Goal: Task Accomplishment & Management: Manage account settings

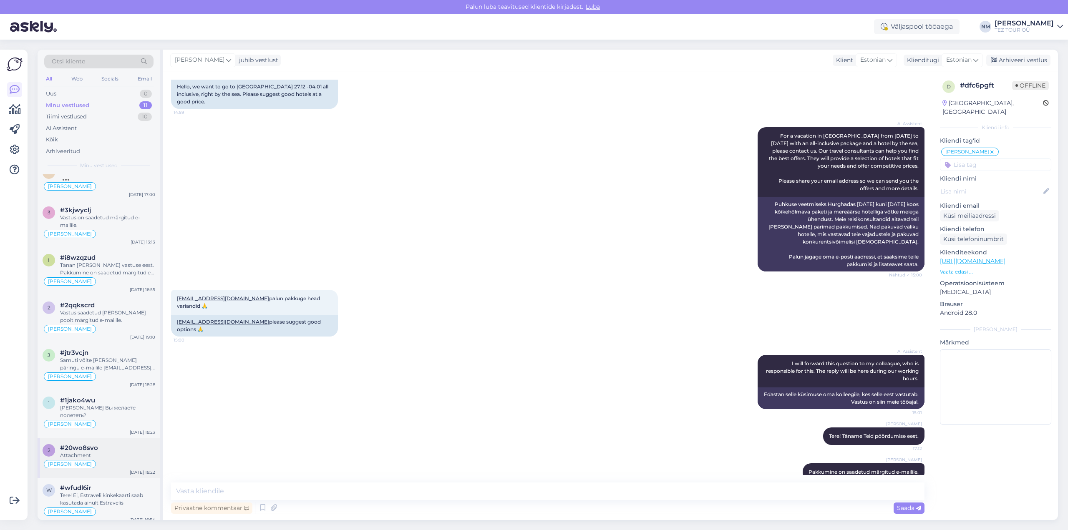
scroll to position [155, 0]
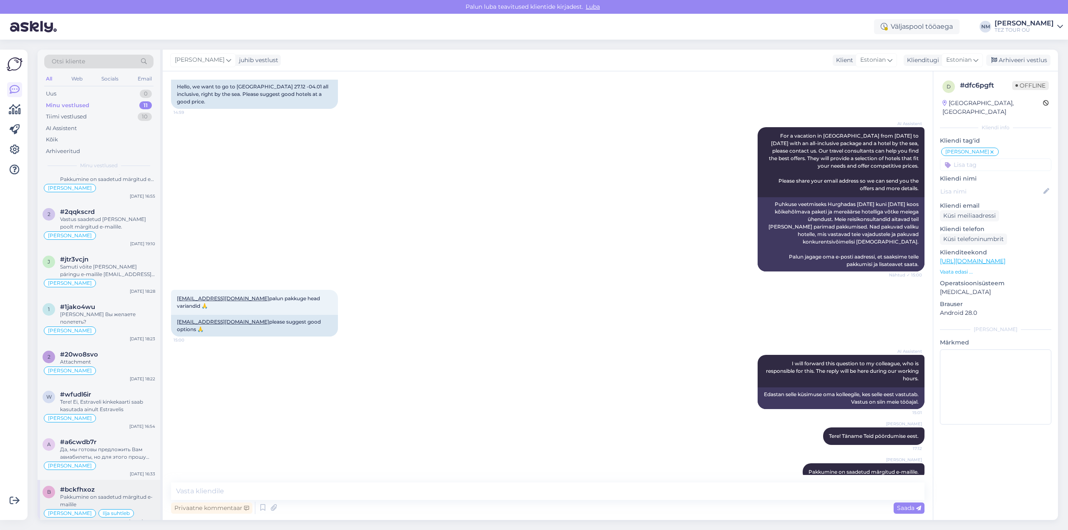
click at [115, 486] on div "#bckfhxoz" at bounding box center [107, 490] width 95 height 8
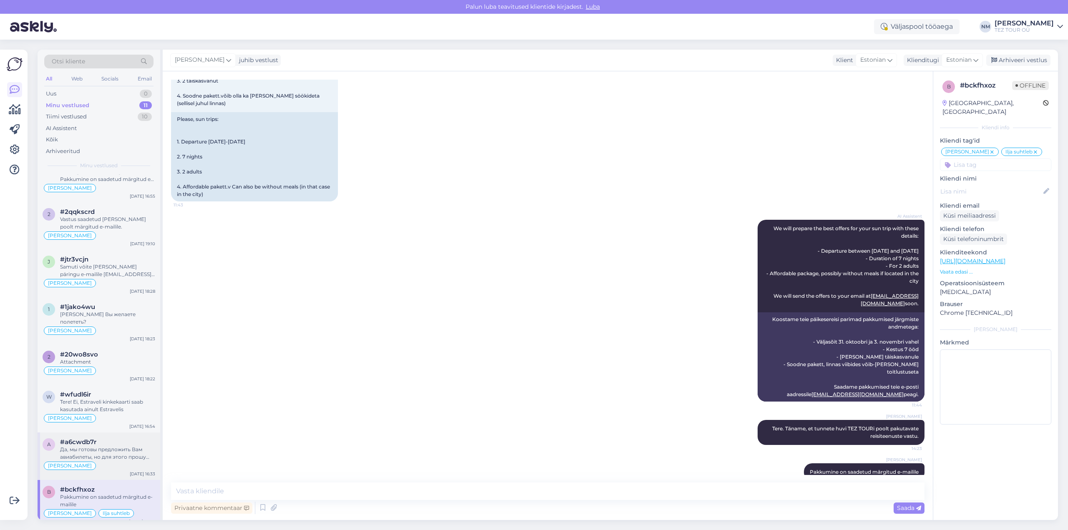
click at [121, 446] on div "Да, мы готовы предложить Вам авиабилеты, но для этого прошу уточнить выбранное …" at bounding box center [107, 453] width 95 height 15
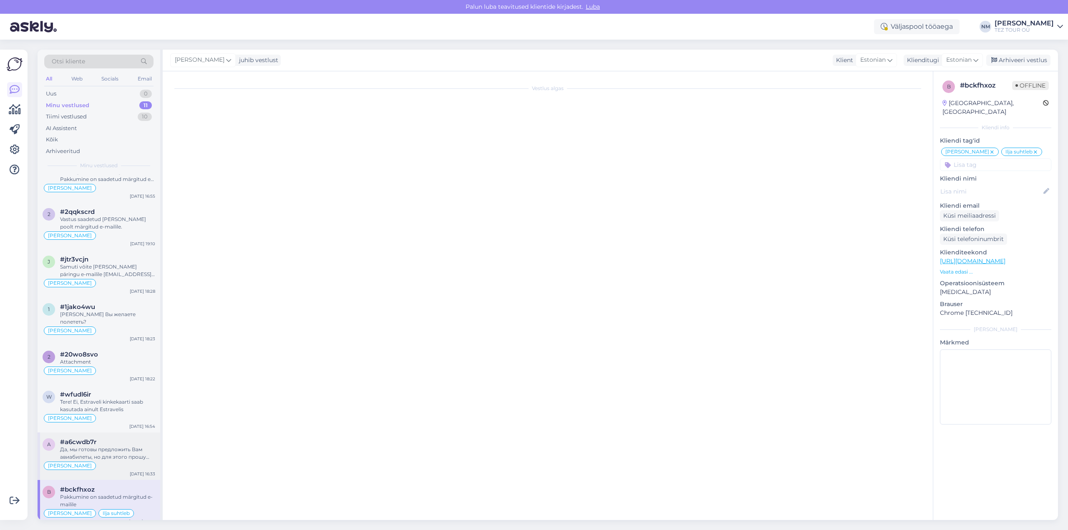
scroll to position [159, 0]
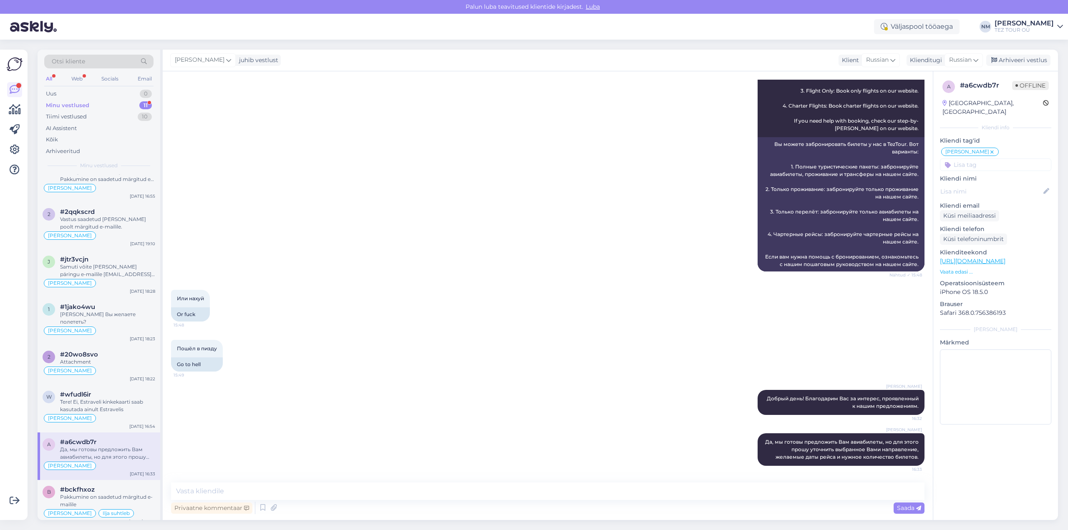
click at [137, 448] on div "Да, мы готовы предложить Вам авиабилеты, но для этого прошу уточнить выбранное …" at bounding box center [107, 453] width 95 height 15
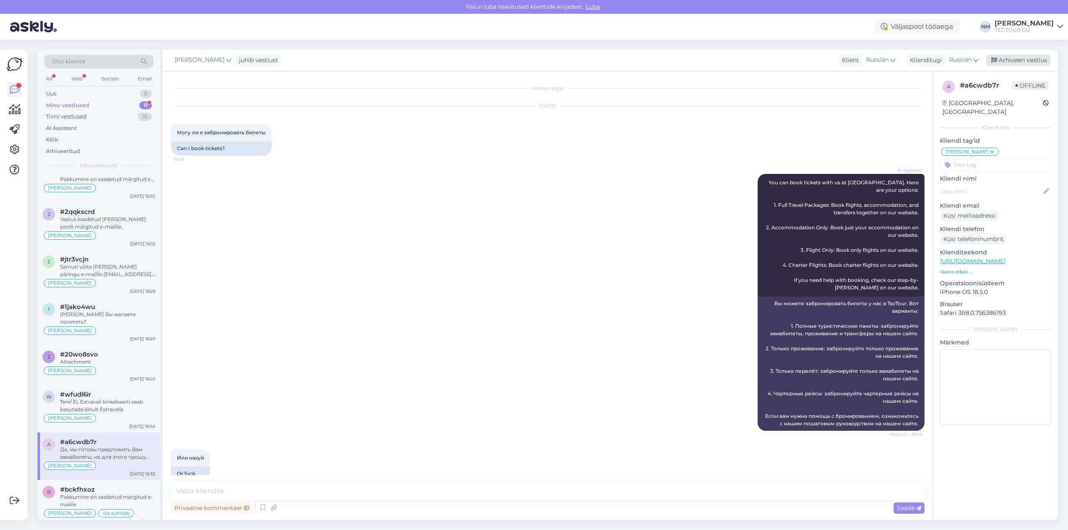
click at [1022, 60] on div "Arhiveeri vestlus" at bounding box center [1018, 60] width 64 height 11
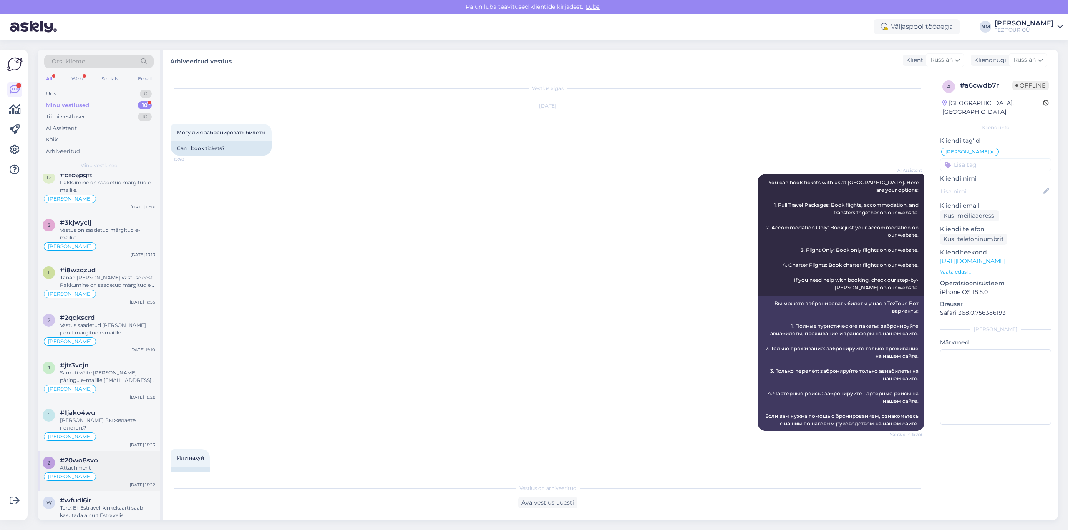
scroll to position [107, 0]
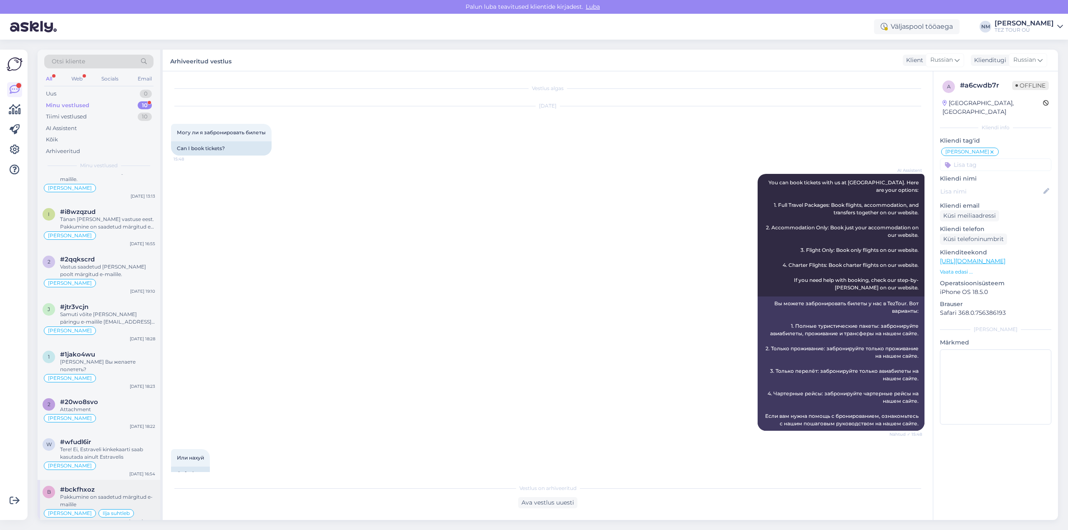
click at [129, 486] on div "#bckfhxoz" at bounding box center [107, 490] width 95 height 8
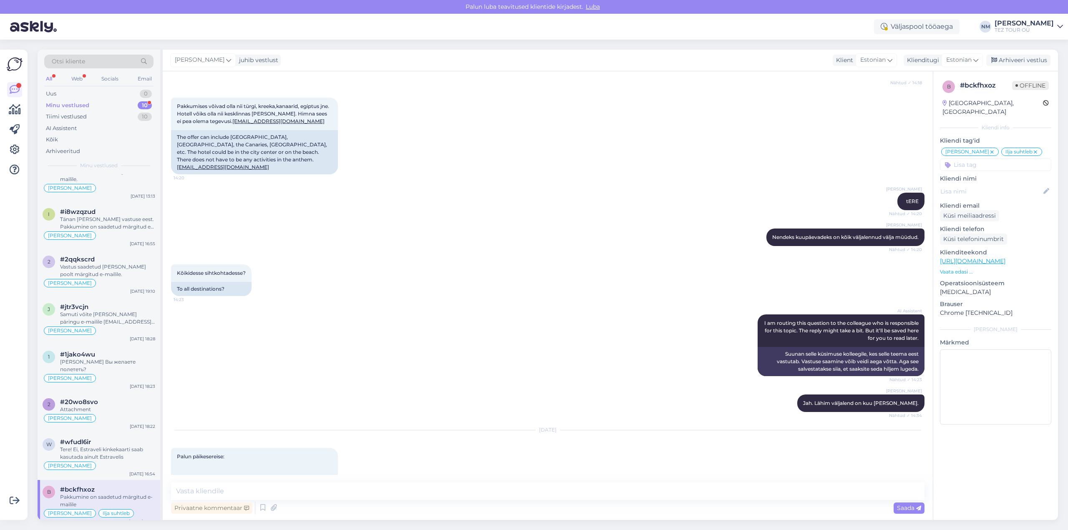
scroll to position [333, 0]
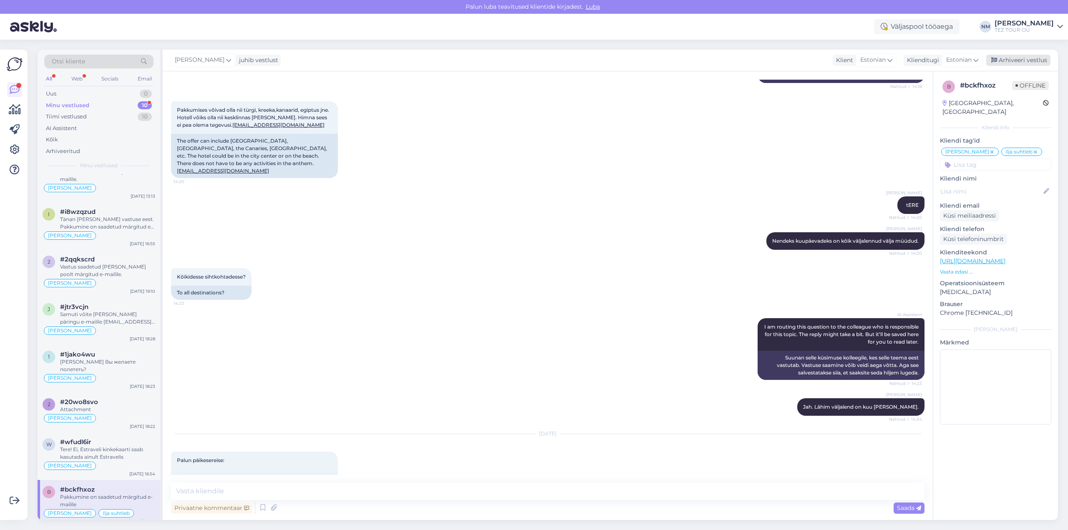
click at [1022, 59] on div "Arhiveeri vestlus" at bounding box center [1018, 60] width 64 height 11
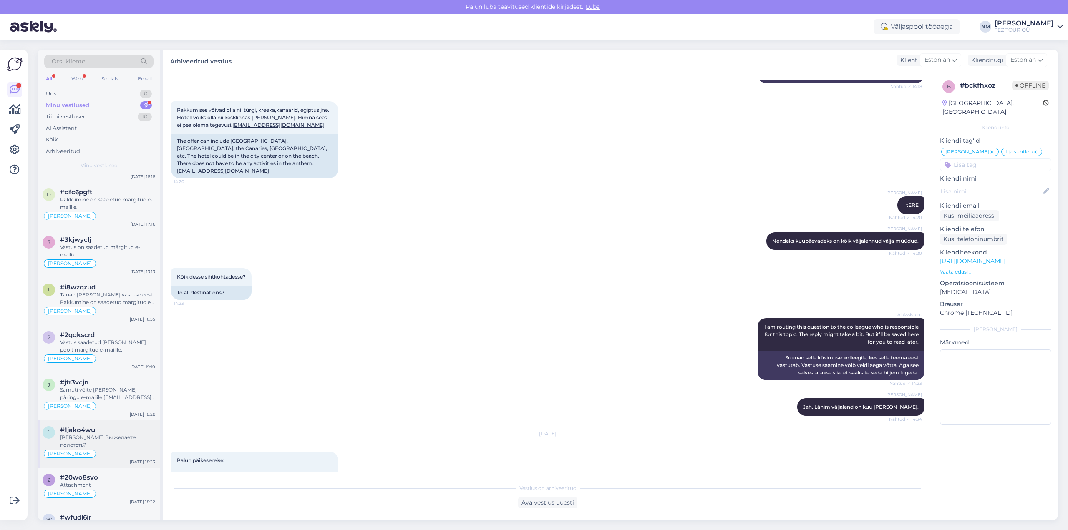
scroll to position [60, 0]
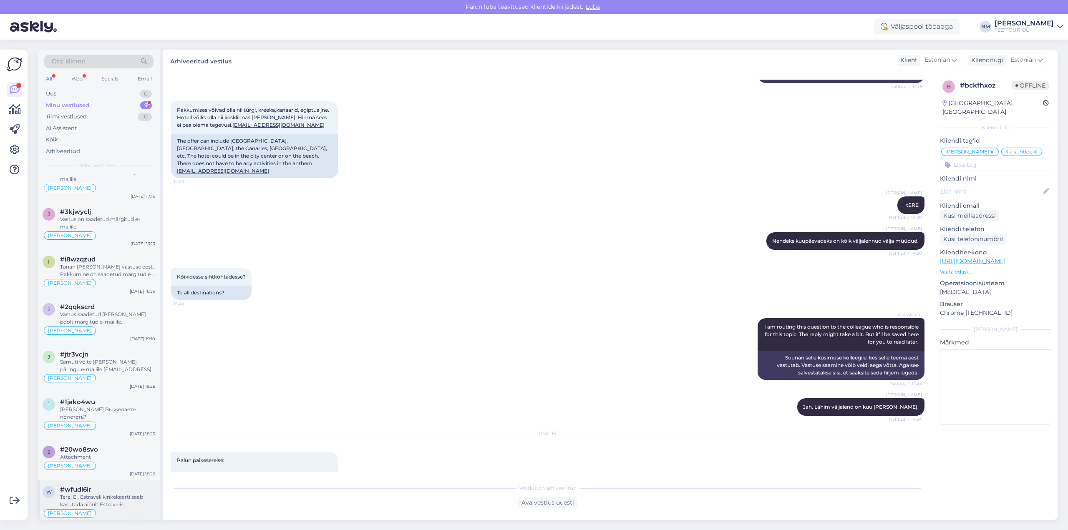
click at [103, 486] on div "#wfudl6ir" at bounding box center [107, 490] width 95 height 8
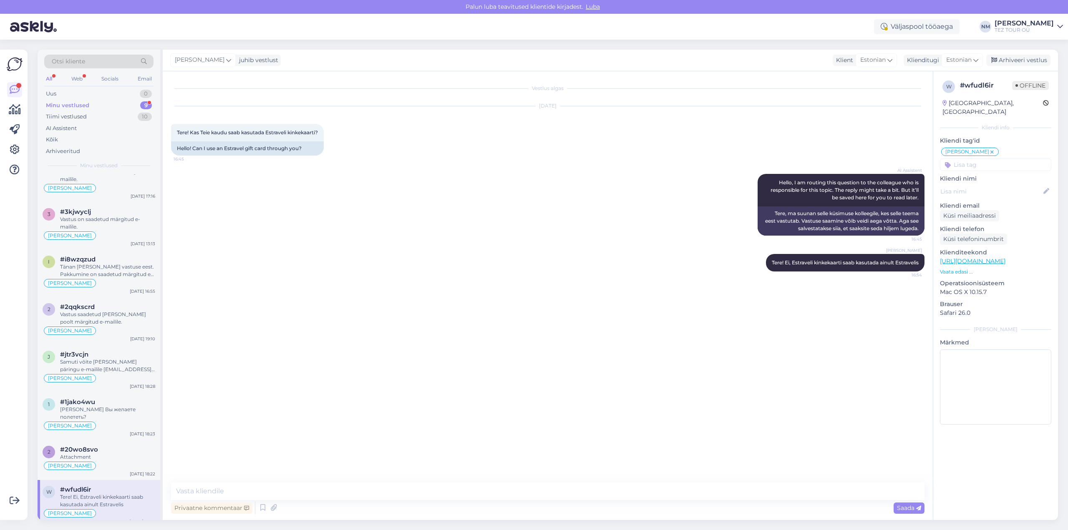
scroll to position [0, 0]
drag, startPoint x: 1023, startPoint y: 61, endPoint x: 1015, endPoint y: 63, distance: 7.7
click at [1022, 61] on div "Arhiveeri vestlus" at bounding box center [1018, 60] width 64 height 11
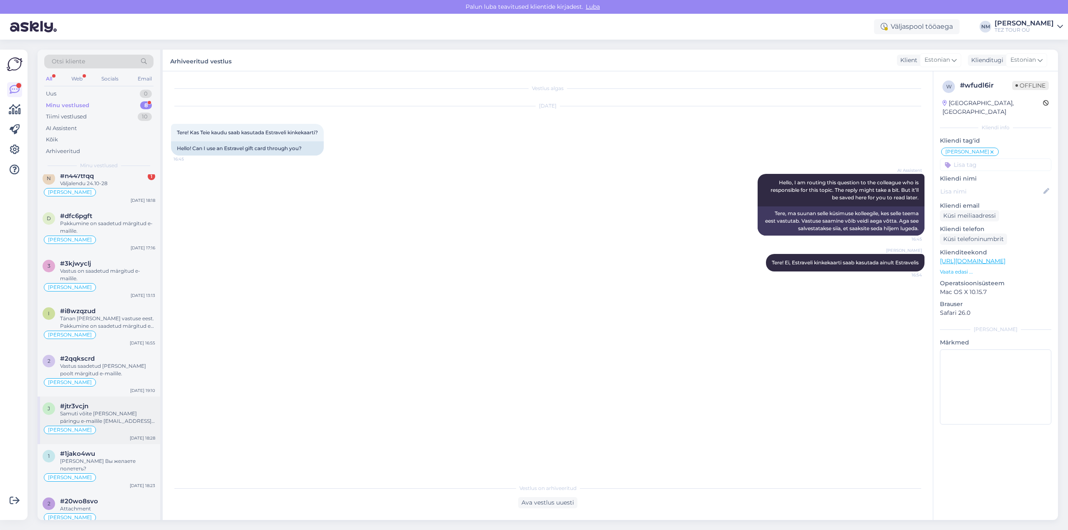
scroll to position [12, 0]
click at [108, 493] on div "#20wo8svo" at bounding box center [107, 497] width 95 height 8
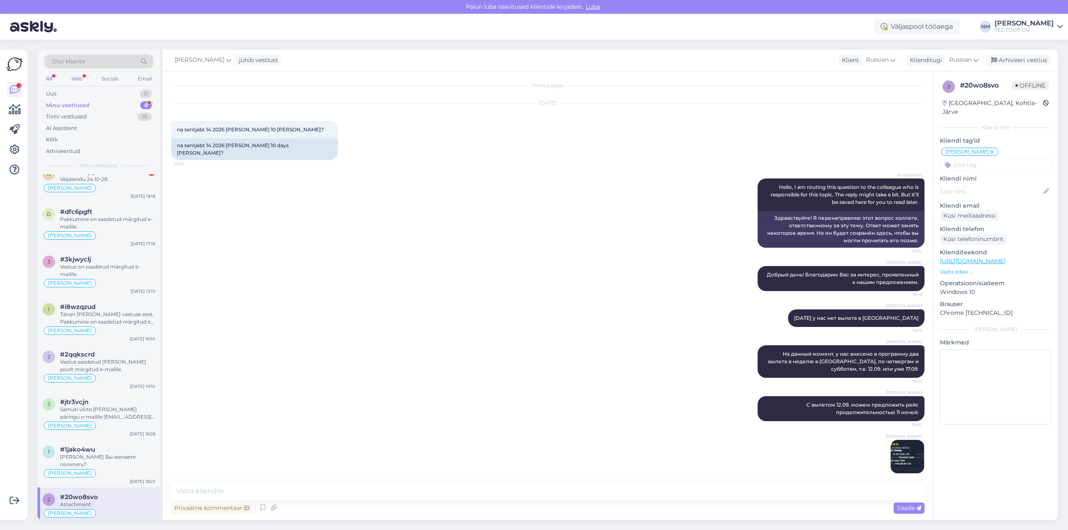
scroll to position [0, 0]
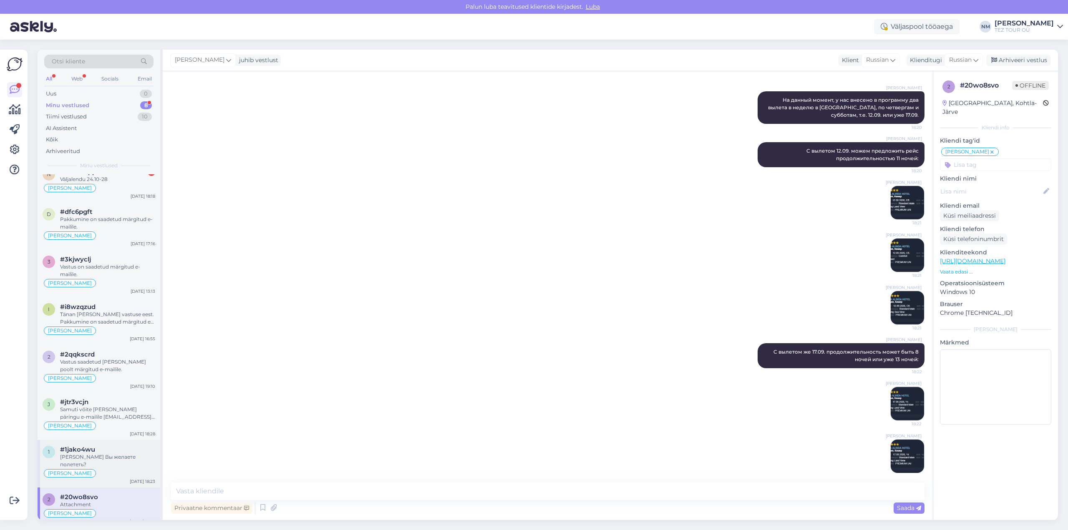
click at [112, 453] on div "[PERSON_NAME] Вы желаете полететь?" at bounding box center [107, 460] width 95 height 15
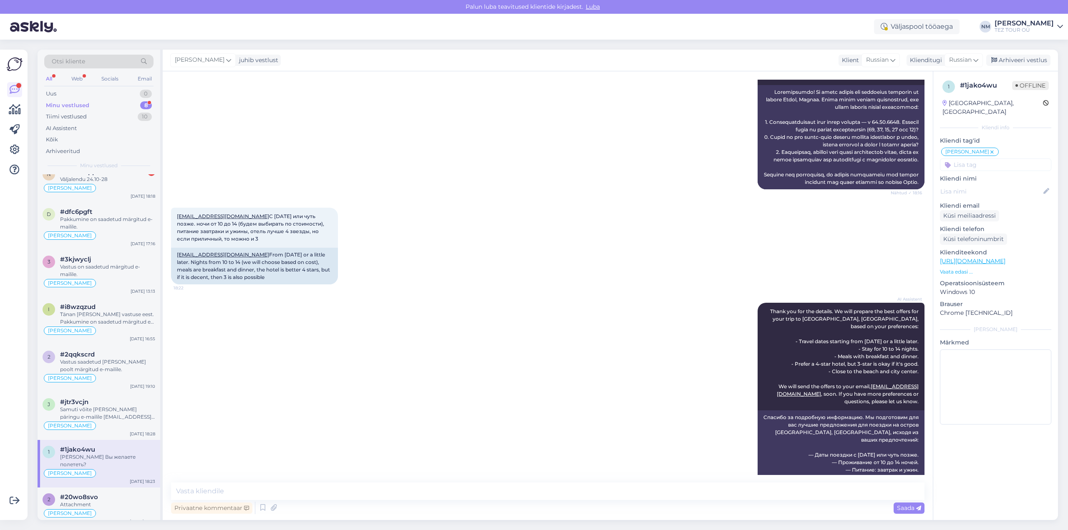
scroll to position [250, 0]
